Goal: Navigation & Orientation: Find specific page/section

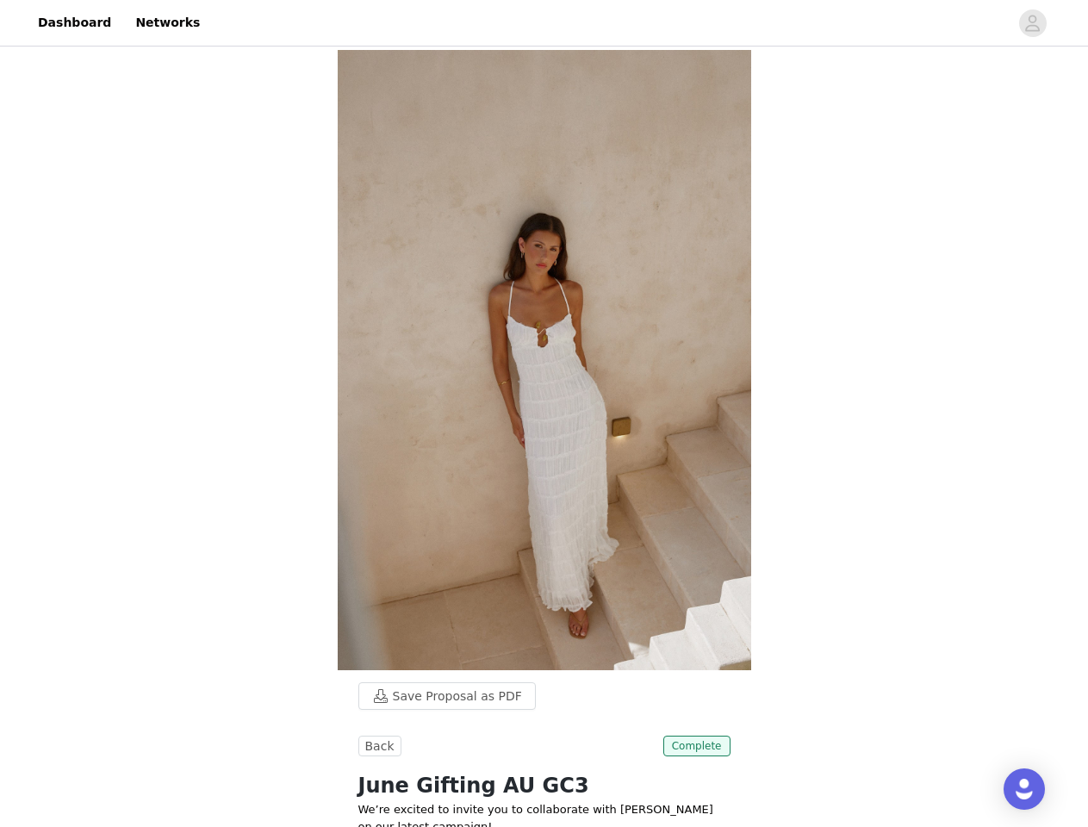
click at [543, 413] on img at bounding box center [544, 360] width 413 height 620
click at [543, 23] on div at bounding box center [609, 22] width 798 height 39
click at [1033, 23] on icon "avatar" at bounding box center [1032, 23] width 16 height 28
click at [438, 696] on body "Dashboard Networks Save Proposal as PDF Back Complete June Gifting AU GC3 We’re…" at bounding box center [544, 413] width 1088 height 827
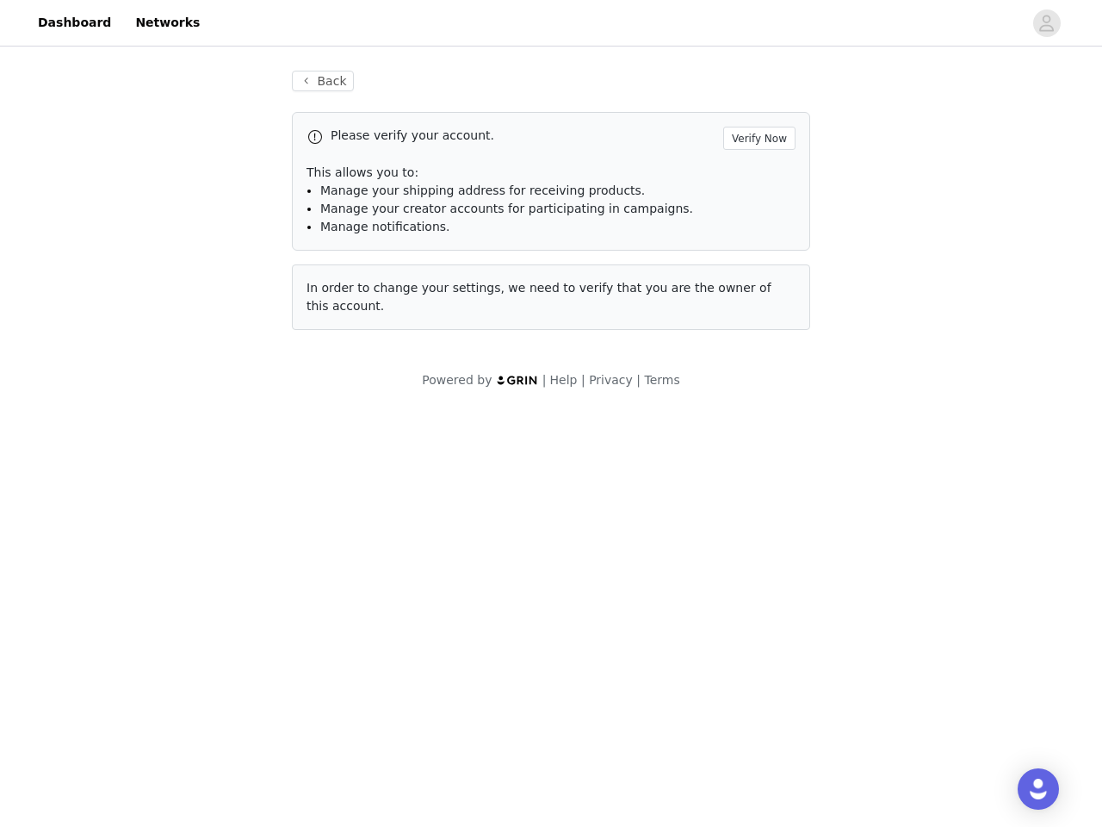
click at [377, 746] on body "Dashboard Networks Back Please verify your account. Verify Now This allows you …" at bounding box center [551, 413] width 1102 height 827
click at [698, 746] on body "Dashboard Networks Back Please verify your account. Verify Now This allows you …" at bounding box center [551, 413] width 1102 height 827
click at [1024, 789] on div "Open Intercom Messenger" at bounding box center [1038, 788] width 41 height 41
